Goal: Information Seeking & Learning: Find specific fact

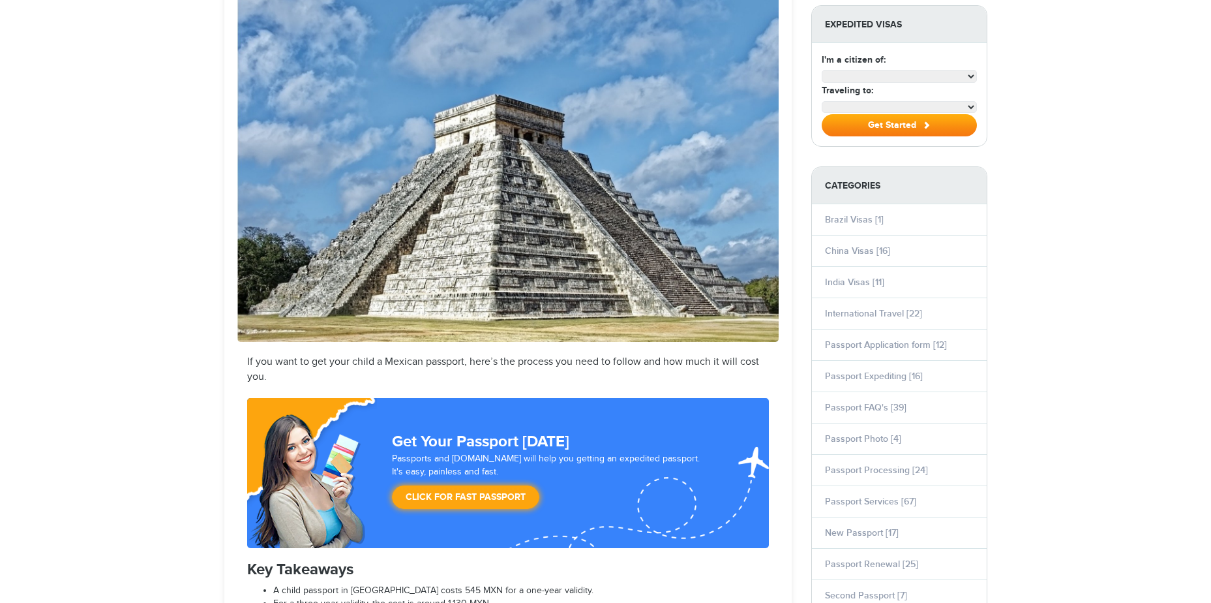
select select "**********"
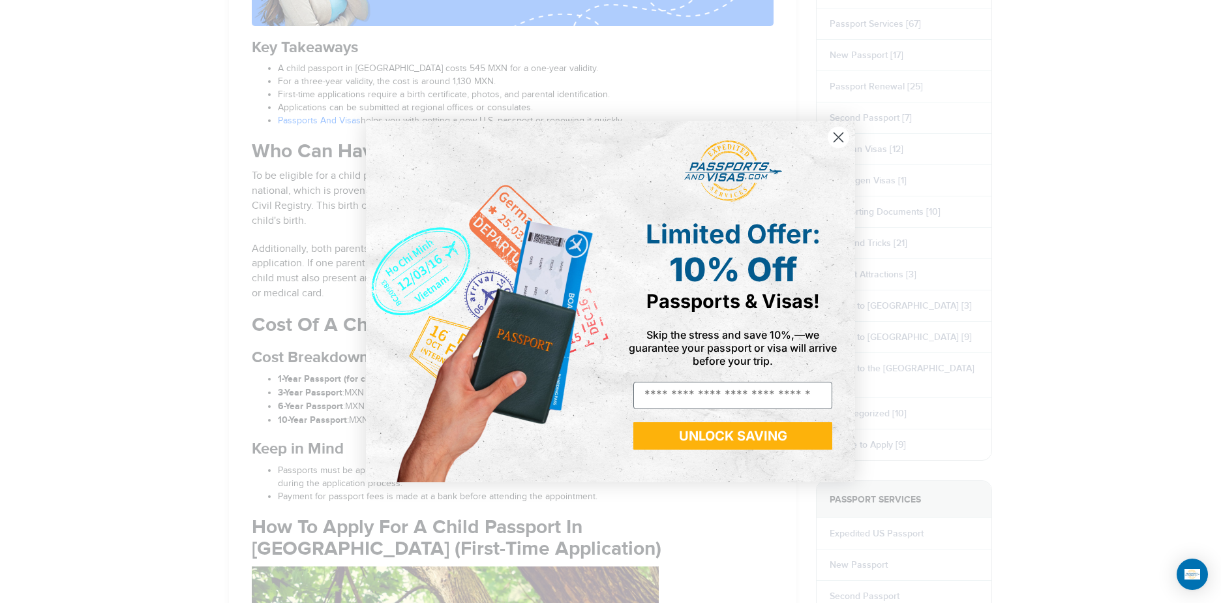
drag, startPoint x: 492, startPoint y: 335, endPoint x: 290, endPoint y: 292, distance: 207.5
click at [458, 318] on img "POPUP Form" at bounding box center [488, 301] width 245 height 361
click at [836, 133] on circle "Close dialog" at bounding box center [839, 138] width 22 height 22
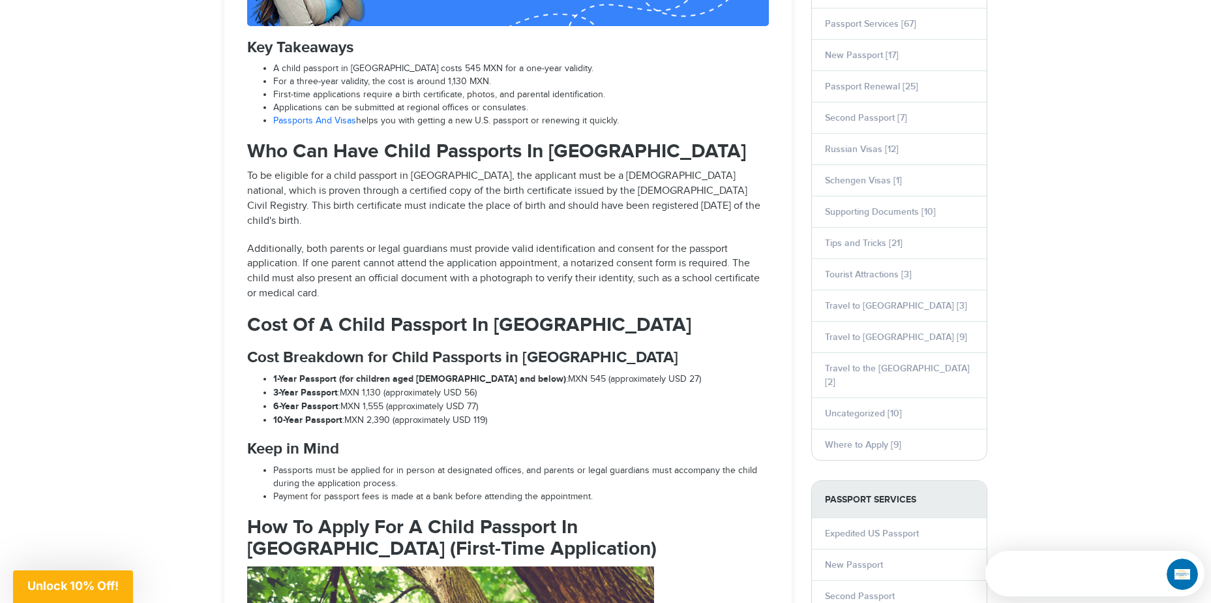
drag, startPoint x: 501, startPoint y: 332, endPoint x: 273, endPoint y: 292, distance: 231.2
click at [273, 372] on ul "1-Year Passport (for children aged [DEMOGRAPHIC_DATA] and below) : MXN 545 (app…" at bounding box center [508, 399] width 522 height 55
click at [503, 400] on li "6-Year Passport : MXN 1,555 (approximately USD 77)" at bounding box center [521, 407] width 496 height 14
drag, startPoint x: 551, startPoint y: 498, endPoint x: 549, endPoint y: 636, distance: 137.6
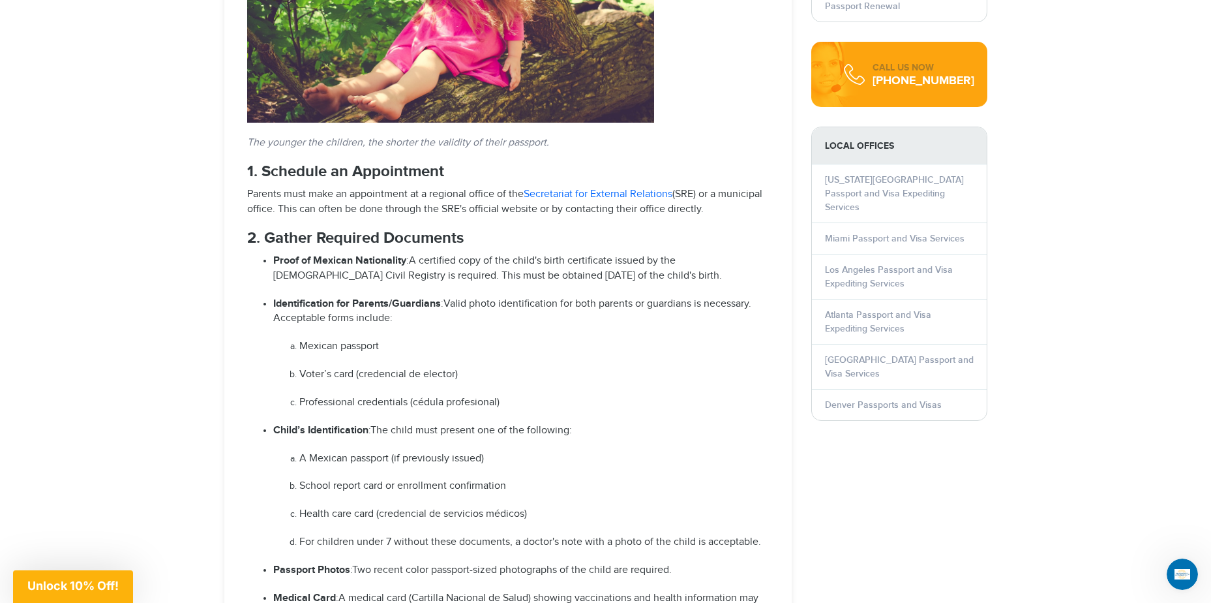
scroll to position [1370, 0]
